Goal: Transaction & Acquisition: Purchase product/service

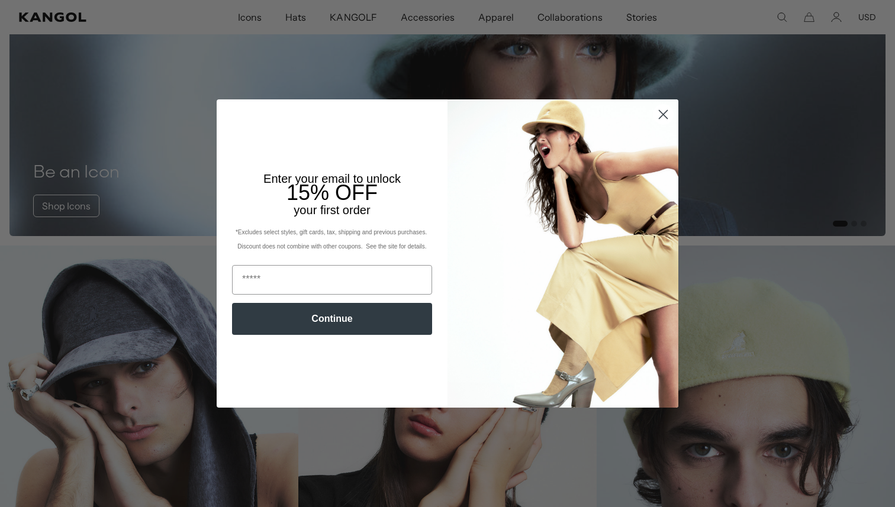
scroll to position [0, 244]
click at [669, 183] on img "POPUP Form" at bounding box center [562, 253] width 231 height 308
click at [655, 119] on circle "Close dialog" at bounding box center [663, 115] width 20 height 20
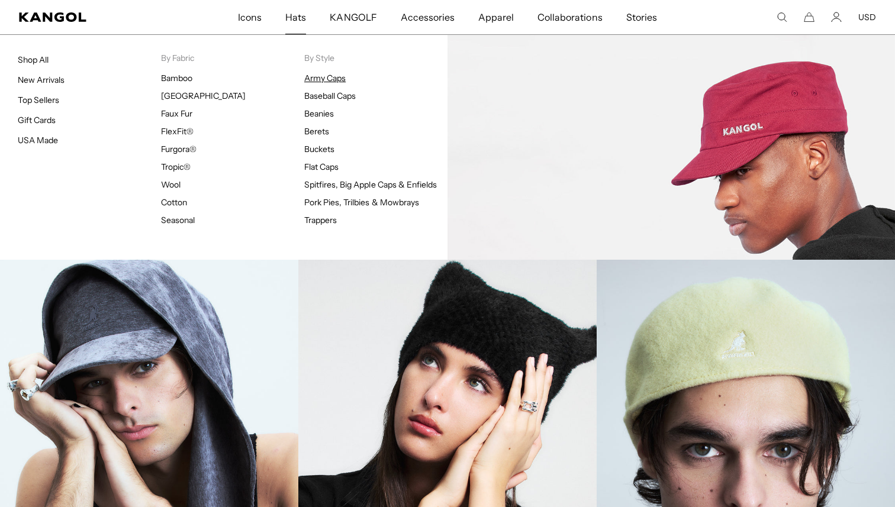
click at [313, 79] on link "Army Caps" at bounding box center [324, 78] width 41 height 11
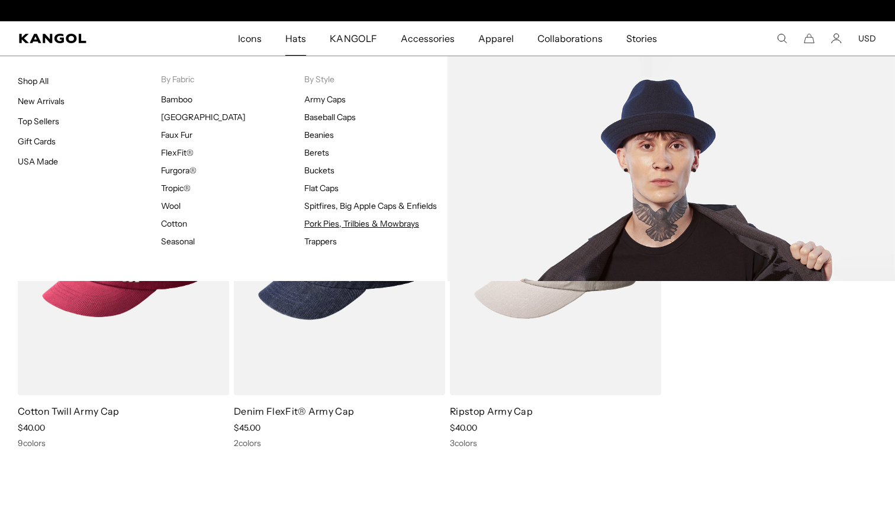
scroll to position [0, 244]
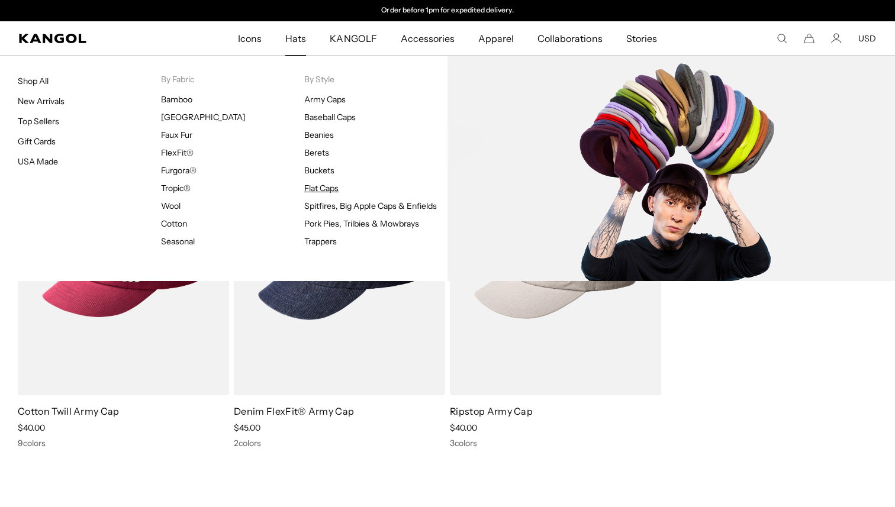
click at [331, 191] on link "Flat Caps" at bounding box center [321, 188] width 34 height 11
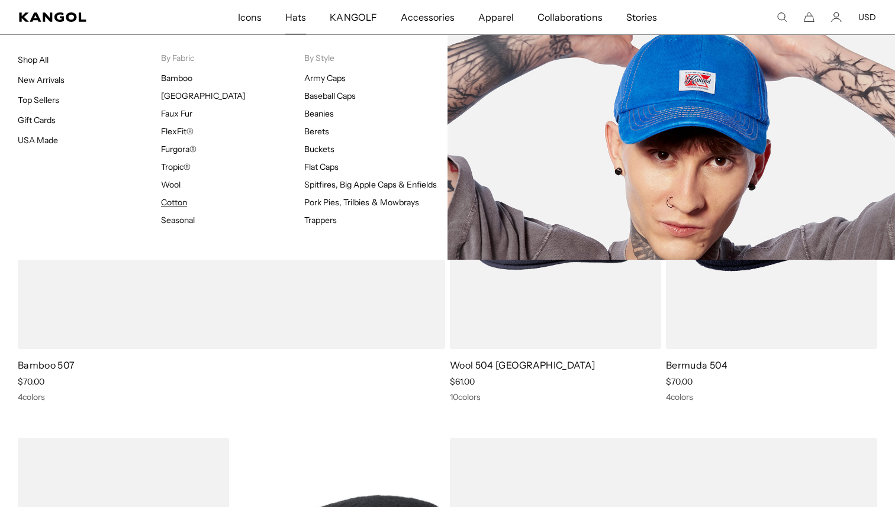
scroll to position [0, 244]
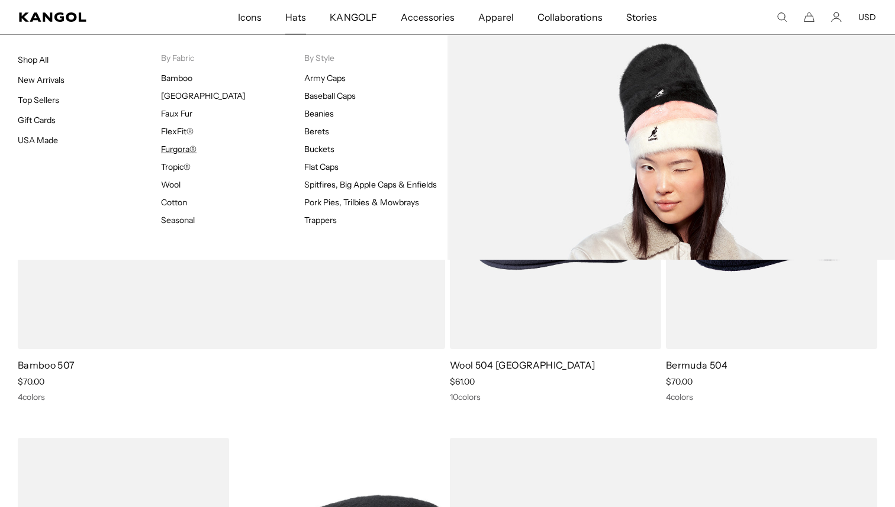
click at [176, 151] on link "Furgora®" at bounding box center [179, 149] width 36 height 11
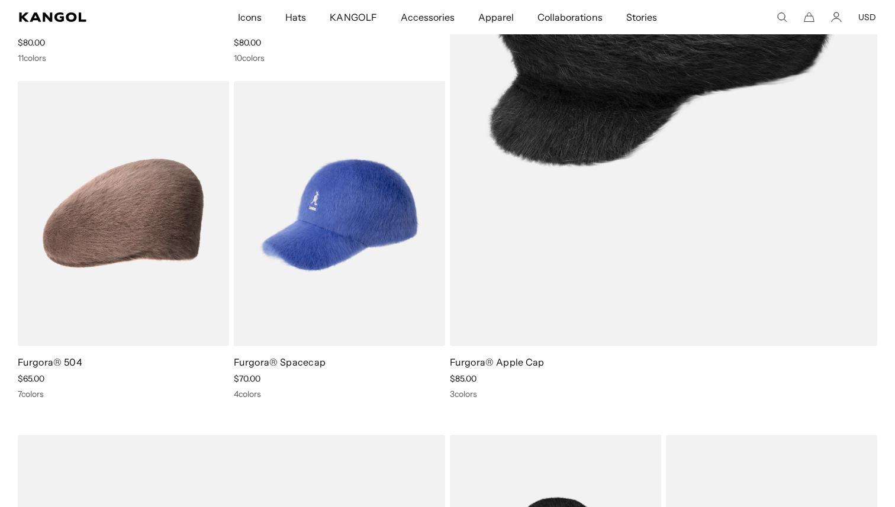
scroll to position [375, 0]
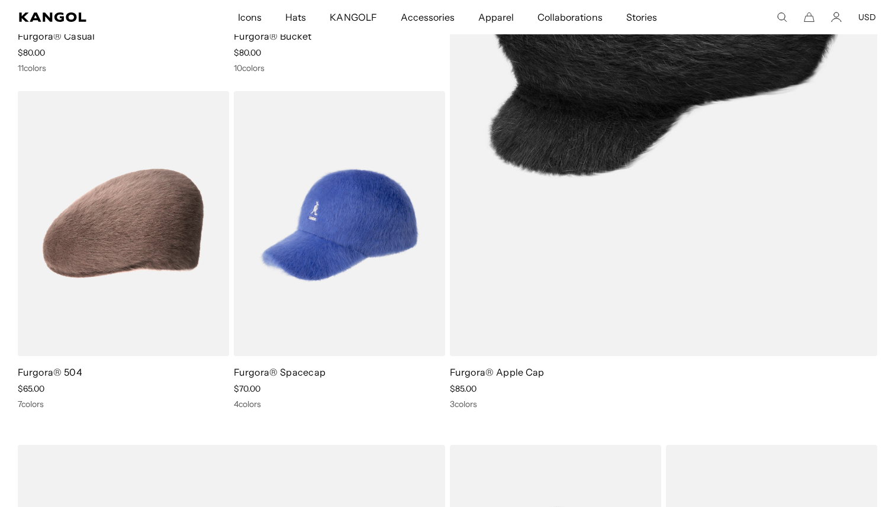
click at [611, 152] on img at bounding box center [663, 55] width 427 height 601
